Goal: Browse casually

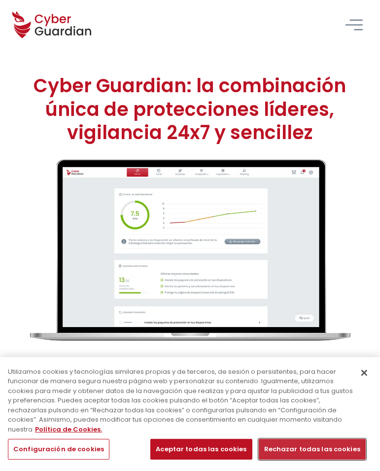
click at [310, 447] on button "Rechazar todas las cookies" at bounding box center [312, 449] width 107 height 21
